Goal: Transaction & Acquisition: Purchase product/service

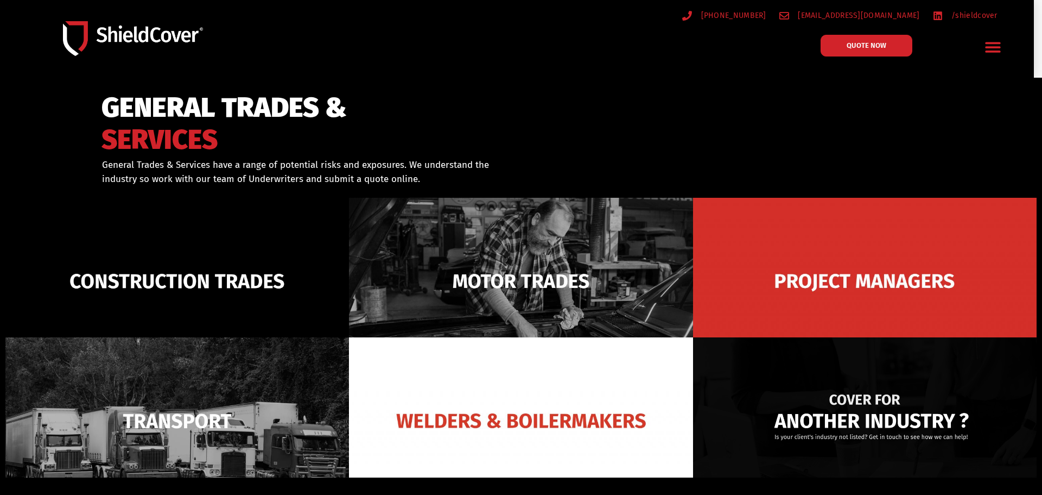
click at [817, 413] on img at bounding box center [865, 420] width 344 height 167
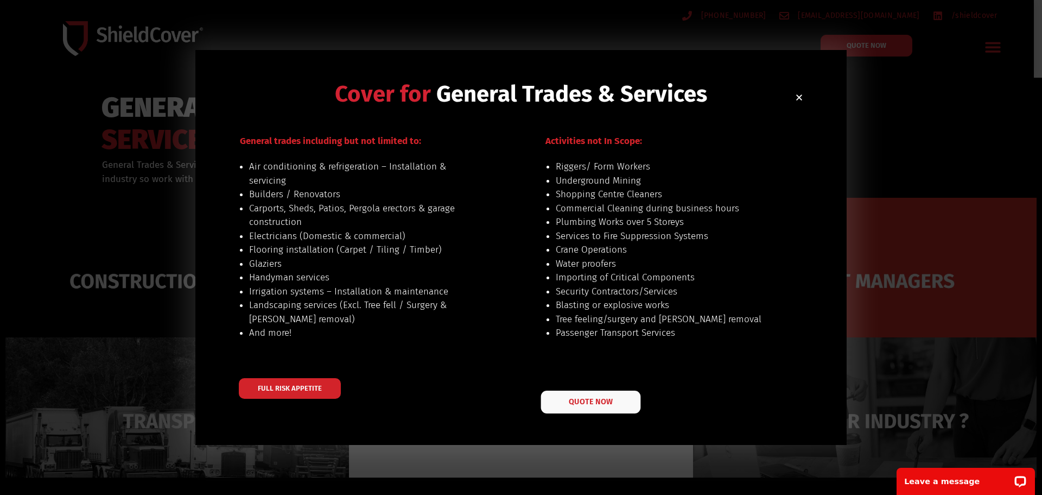
click at [586, 405] on span "QUOTE NOW" at bounding box center [590, 401] width 43 height 8
